Goal: Information Seeking & Learning: Learn about a topic

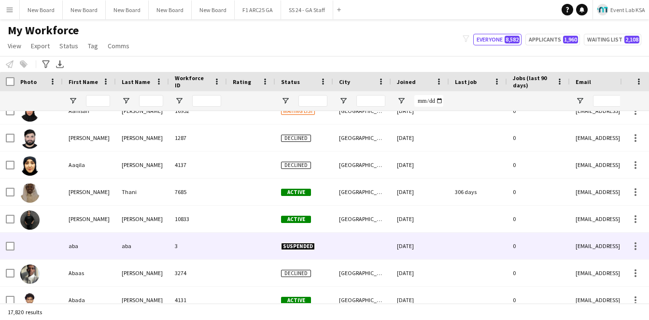
scroll to position [398, 0]
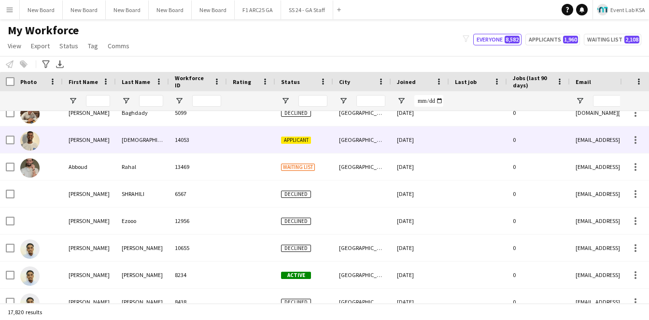
click at [185, 139] on div "14053" at bounding box center [198, 139] width 58 height 27
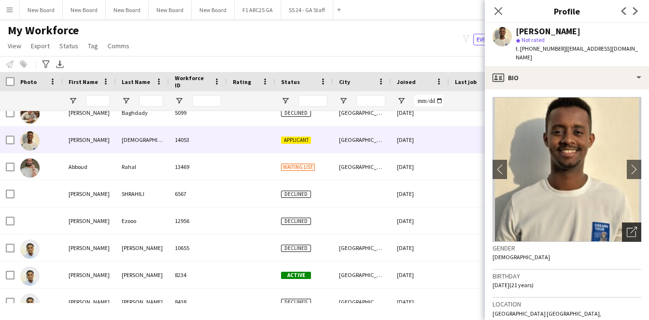
click at [627, 227] on icon "Open photos pop-in" at bounding box center [631, 232] width 10 height 10
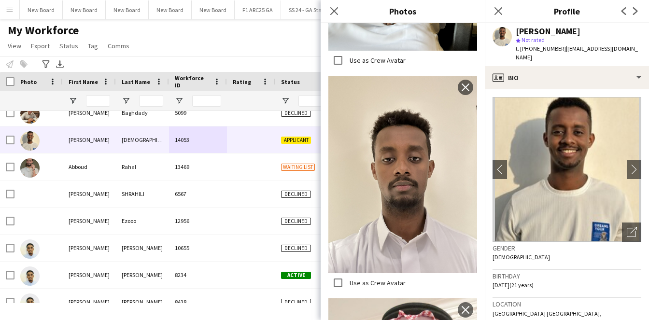
scroll to position [829, 0]
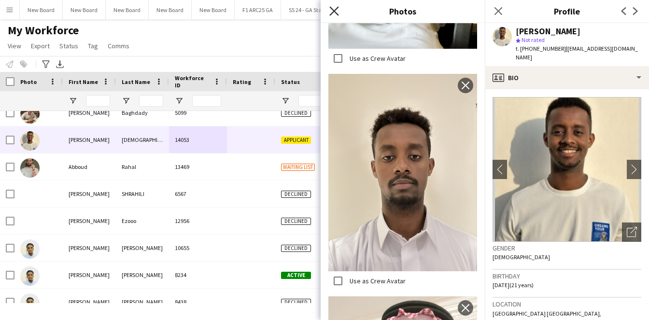
click at [331, 11] on icon "Close pop-in" at bounding box center [333, 10] width 9 height 9
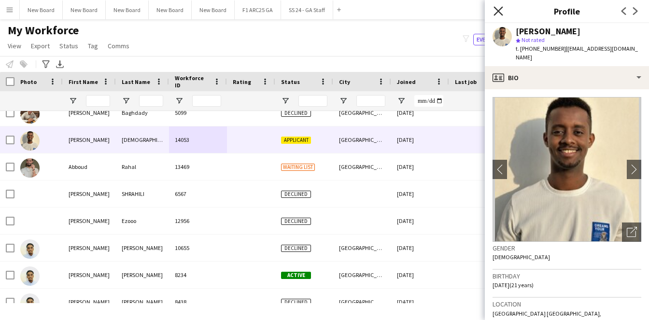
click at [501, 10] on icon "Close pop-in" at bounding box center [497, 10] width 9 height 9
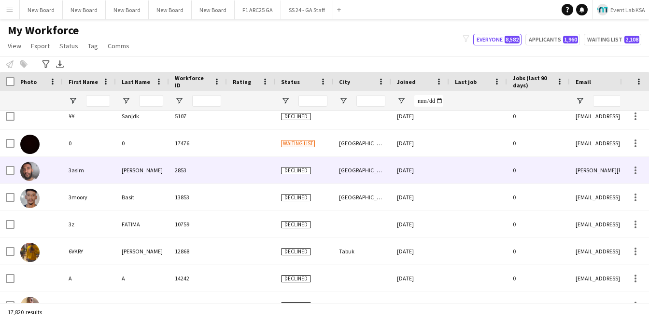
scroll to position [0, 0]
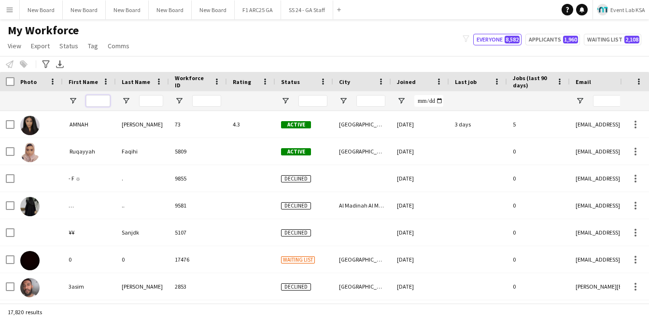
click at [97, 100] on input "First Name Filter Input" at bounding box center [98, 101] width 24 height 12
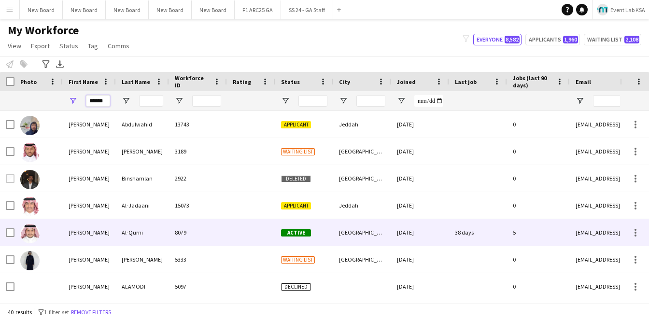
type input "******"
click at [98, 224] on div "[PERSON_NAME]" at bounding box center [89, 232] width 53 height 27
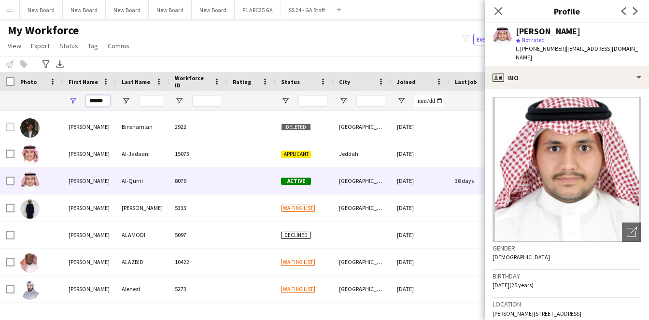
click at [97, 100] on input "******" at bounding box center [98, 101] width 24 height 12
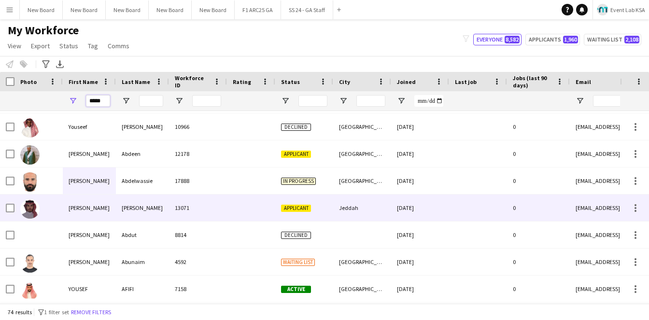
type input "*****"
click at [97, 213] on div "[PERSON_NAME]" at bounding box center [89, 207] width 53 height 27
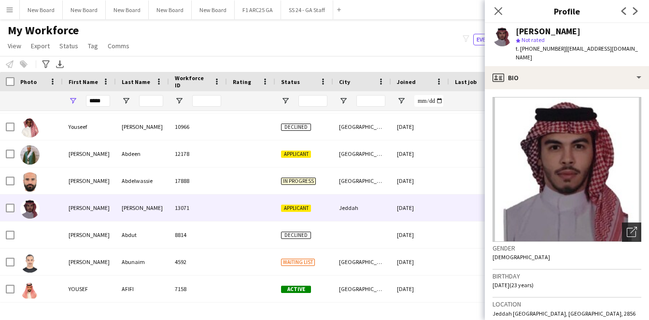
click at [634, 222] on div "Open photos pop-in" at bounding box center [631, 231] width 19 height 19
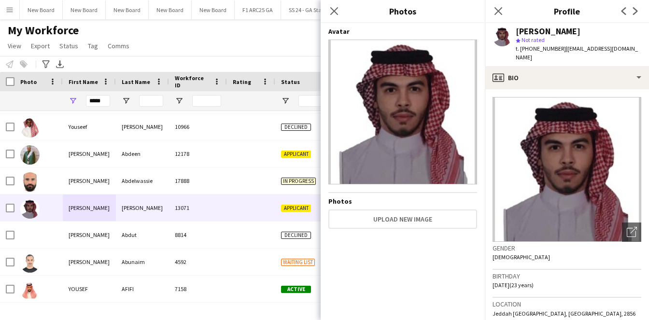
click at [547, 191] on img at bounding box center [566, 169] width 149 height 145
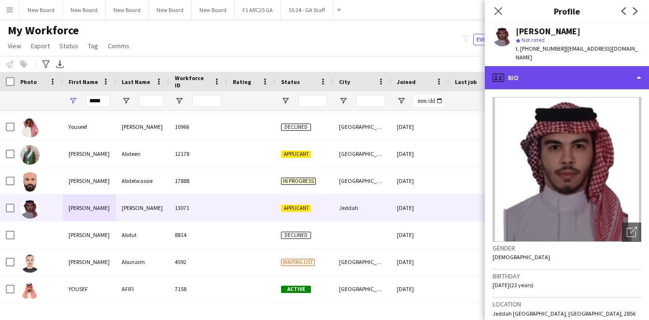
click at [561, 67] on div "profile Bio" at bounding box center [567, 77] width 164 height 23
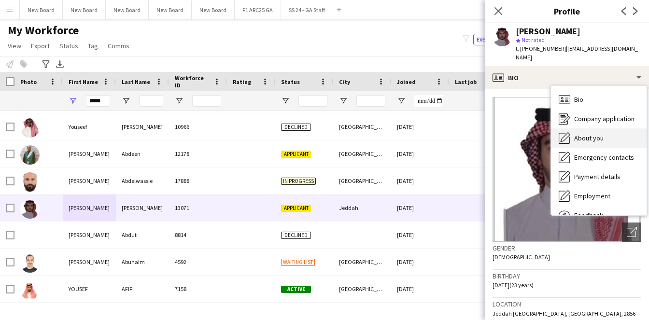
click at [580, 134] on span "About you" at bounding box center [588, 138] width 29 height 9
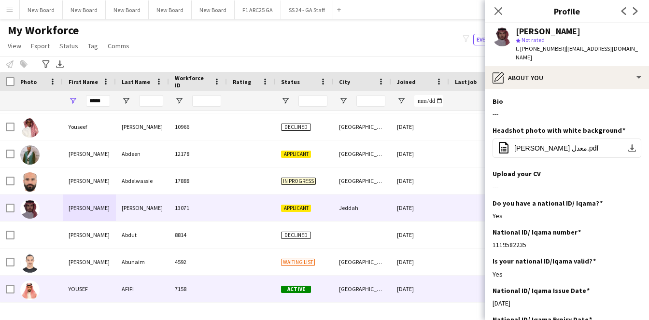
click at [136, 279] on div "AFIFI" at bounding box center [142, 289] width 53 height 27
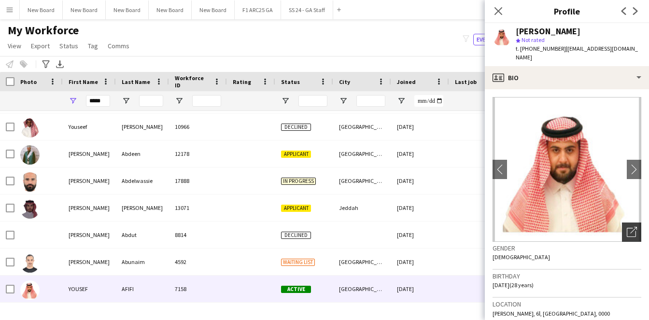
click at [628, 227] on icon "Open photos pop-in" at bounding box center [631, 232] width 10 height 10
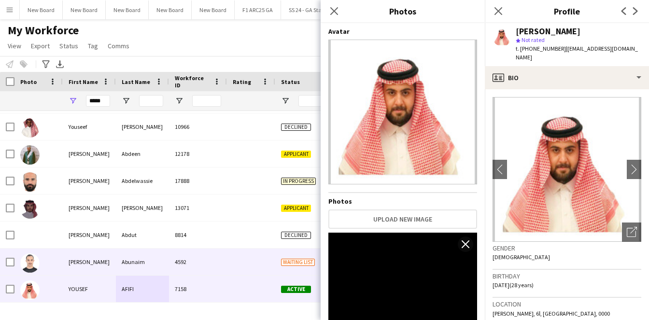
click at [83, 251] on div "[PERSON_NAME]" at bounding box center [89, 262] width 53 height 27
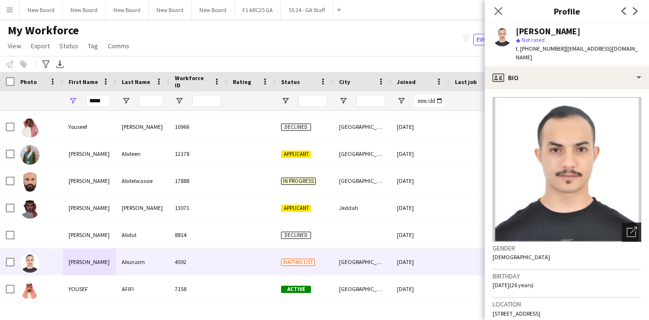
click at [635, 227] on icon "Open photos pop-in" at bounding box center [631, 232] width 10 height 10
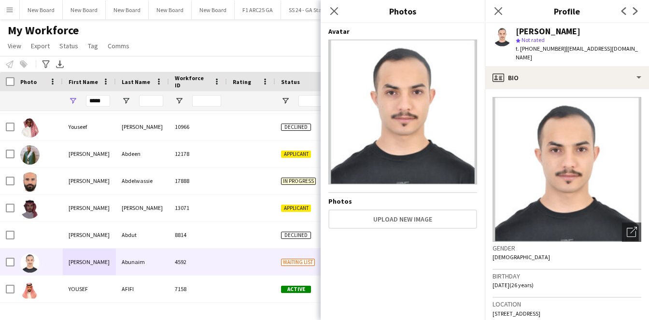
click at [569, 272] on h3 "Birthday" at bounding box center [566, 276] width 149 height 9
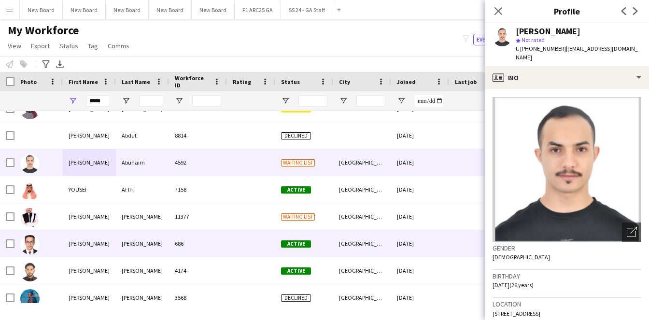
scroll to position [164, 0]
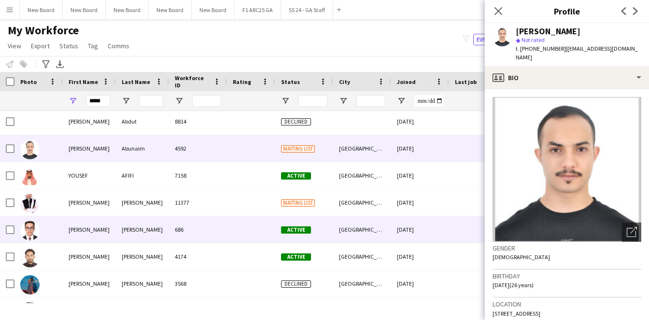
click at [96, 225] on div "[PERSON_NAME]" at bounding box center [89, 229] width 53 height 27
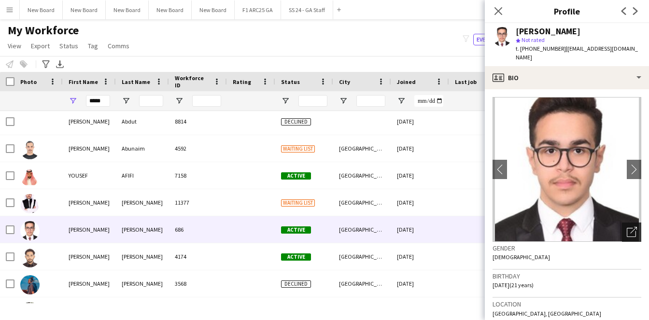
click at [624, 222] on div "Open photos pop-in" at bounding box center [631, 231] width 19 height 19
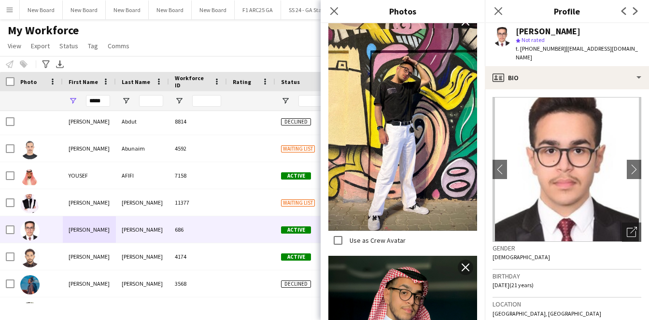
scroll to position [601, 0]
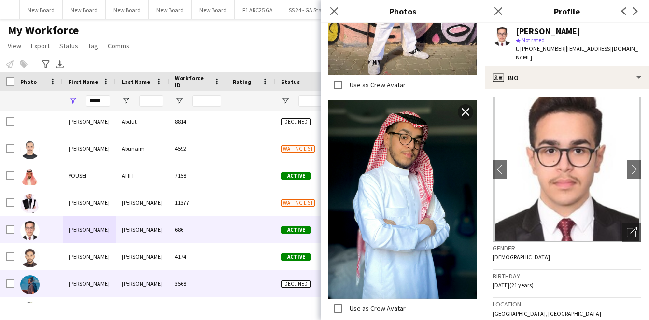
click at [70, 289] on div "[PERSON_NAME]" at bounding box center [89, 283] width 53 height 27
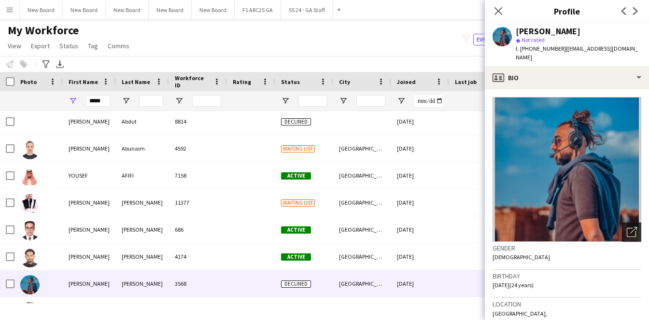
click at [628, 227] on icon "Open photos pop-in" at bounding box center [631, 232] width 10 height 10
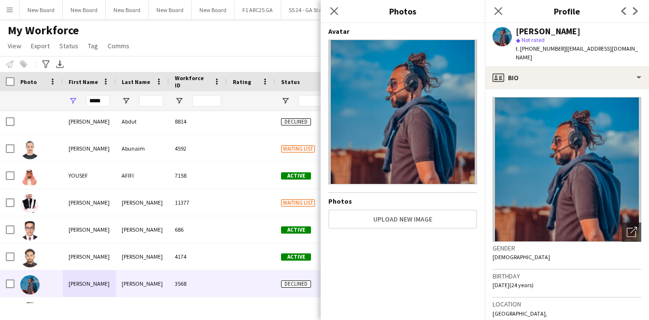
click at [532, 251] on div "Gender [DEMOGRAPHIC_DATA]" at bounding box center [566, 256] width 149 height 28
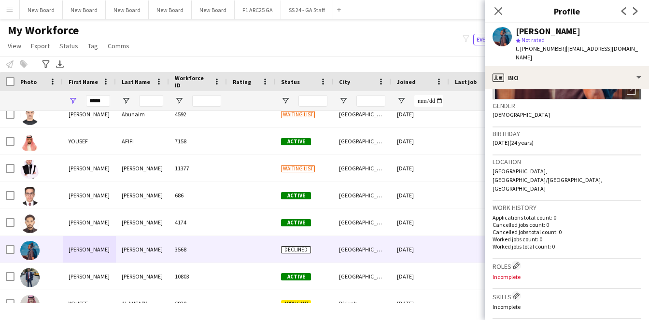
scroll to position [0, 0]
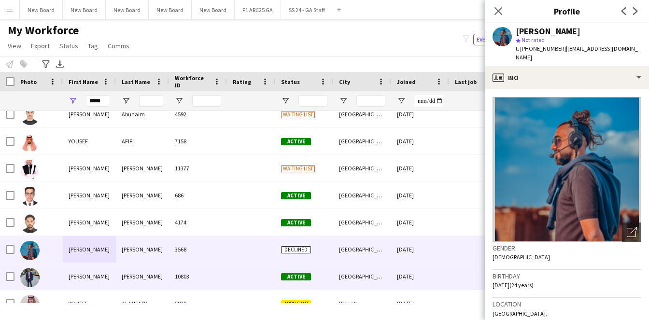
click at [91, 270] on div "[PERSON_NAME]" at bounding box center [89, 276] width 53 height 27
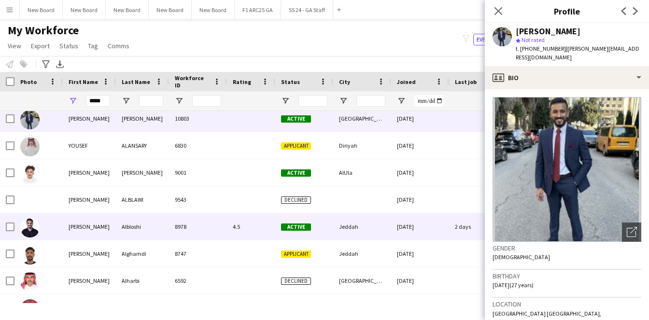
scroll to position [365, 0]
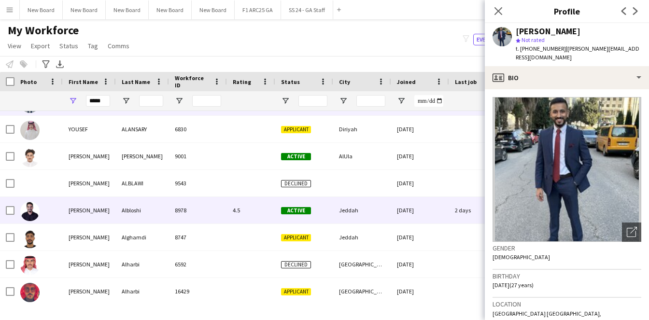
click at [150, 219] on div "Albloshi" at bounding box center [142, 210] width 53 height 27
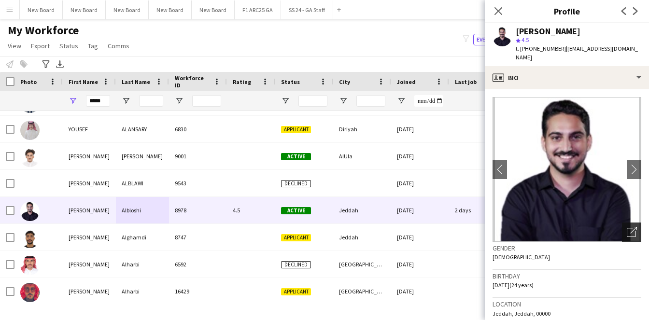
click at [636, 228] on icon "Open photos pop-in" at bounding box center [631, 232] width 10 height 10
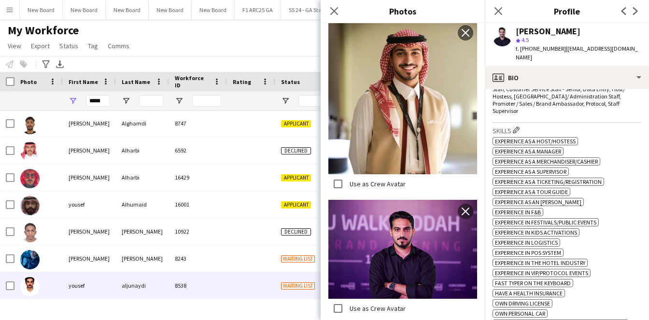
scroll to position [505, 0]
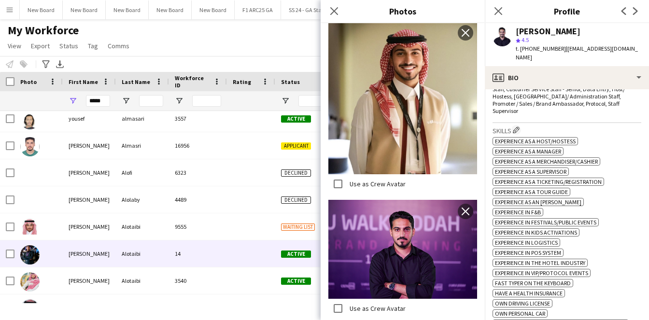
click at [187, 256] on div "14" at bounding box center [198, 253] width 58 height 27
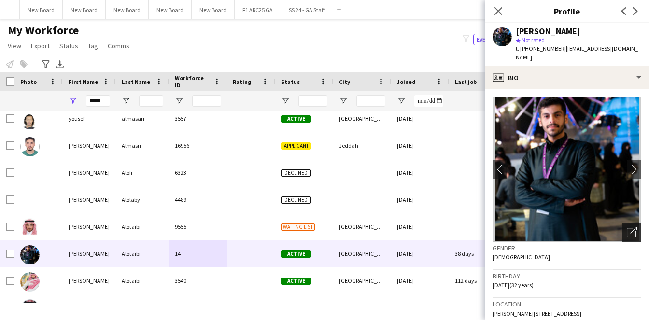
click at [627, 227] on icon "Open photos pop-in" at bounding box center [631, 232] width 10 height 10
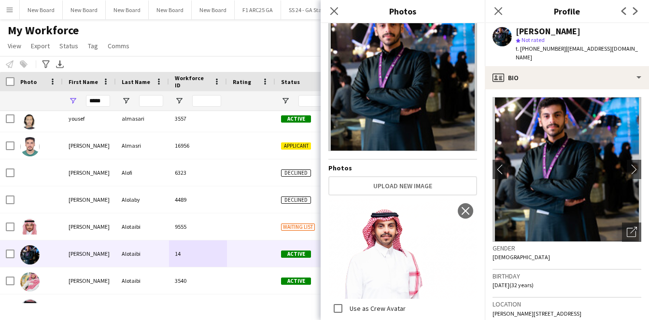
click at [532, 255] on div "Gender [DEMOGRAPHIC_DATA]" at bounding box center [566, 256] width 149 height 28
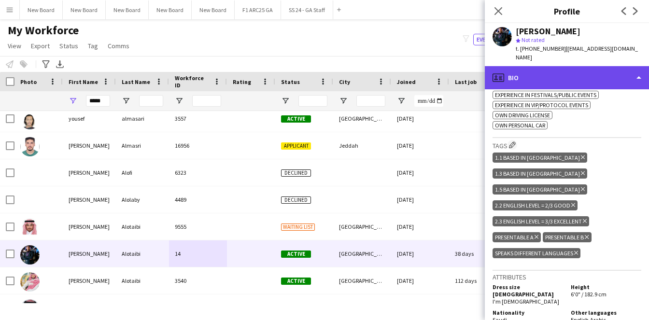
click at [558, 67] on div "profile Bio" at bounding box center [567, 77] width 164 height 23
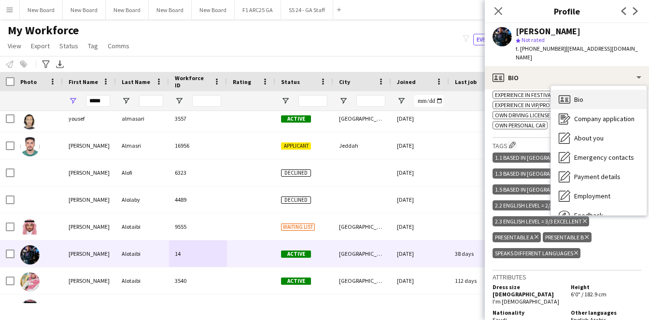
click at [579, 97] on div "Bio Bio" at bounding box center [599, 99] width 96 height 19
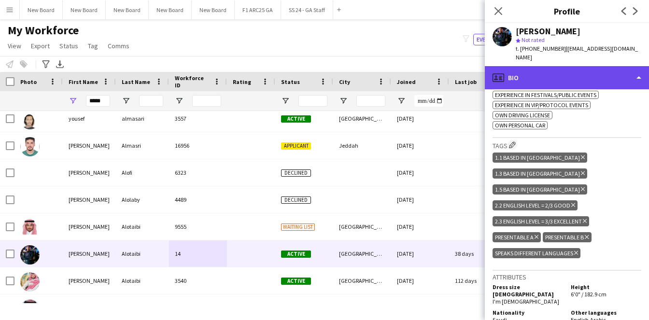
click at [555, 79] on div "profile Bio" at bounding box center [567, 77] width 164 height 23
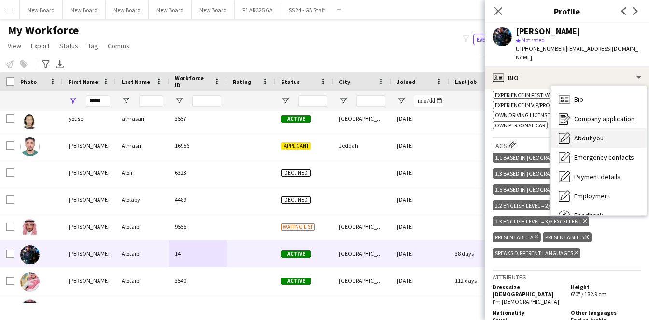
click at [580, 133] on div "About you About you" at bounding box center [599, 137] width 96 height 19
